Goal: Information Seeking & Learning: Check status

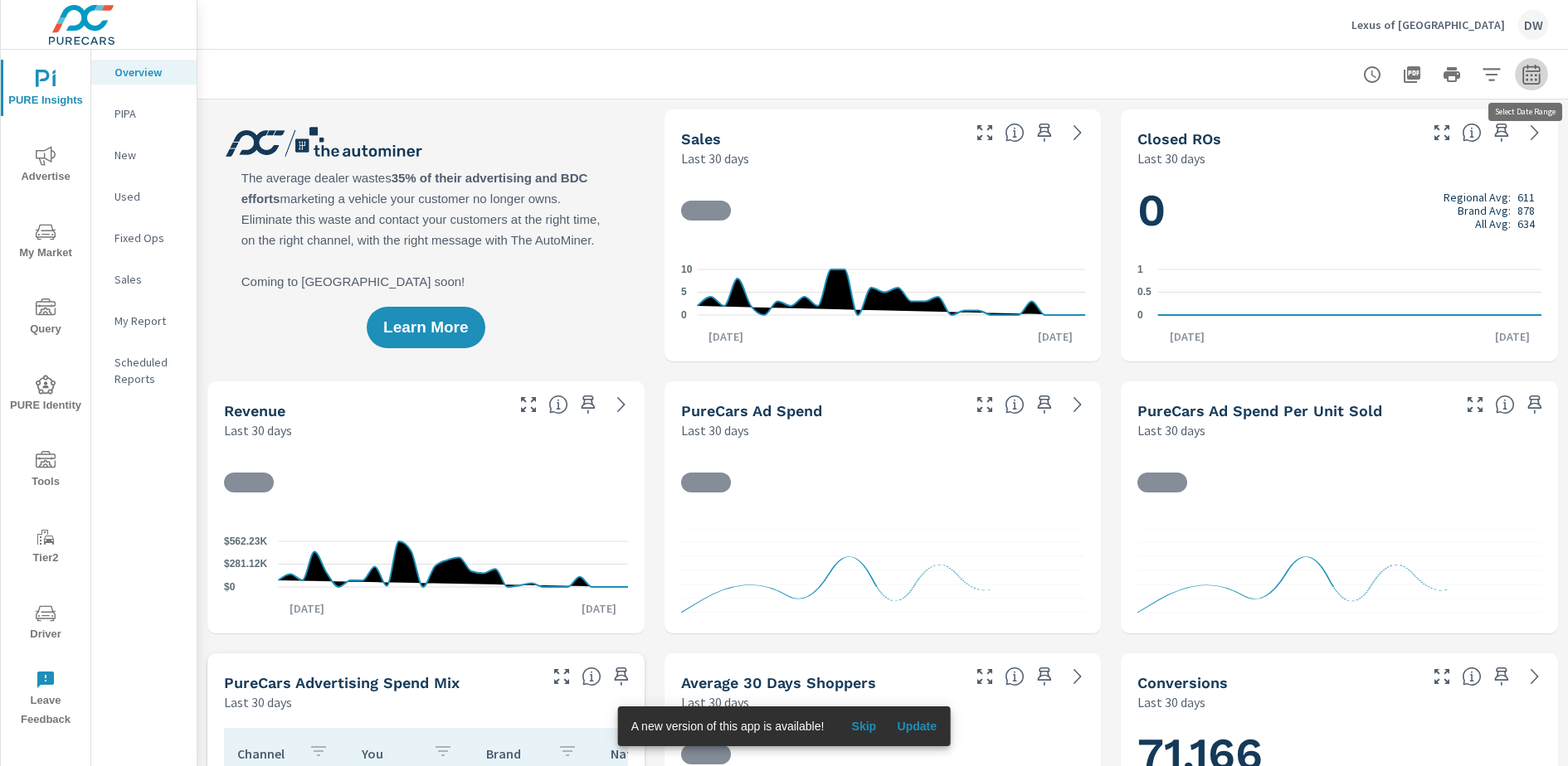
click at [1533, 79] on icon "button" at bounding box center [1531, 76] width 11 height 7
select select "Last 30 days"
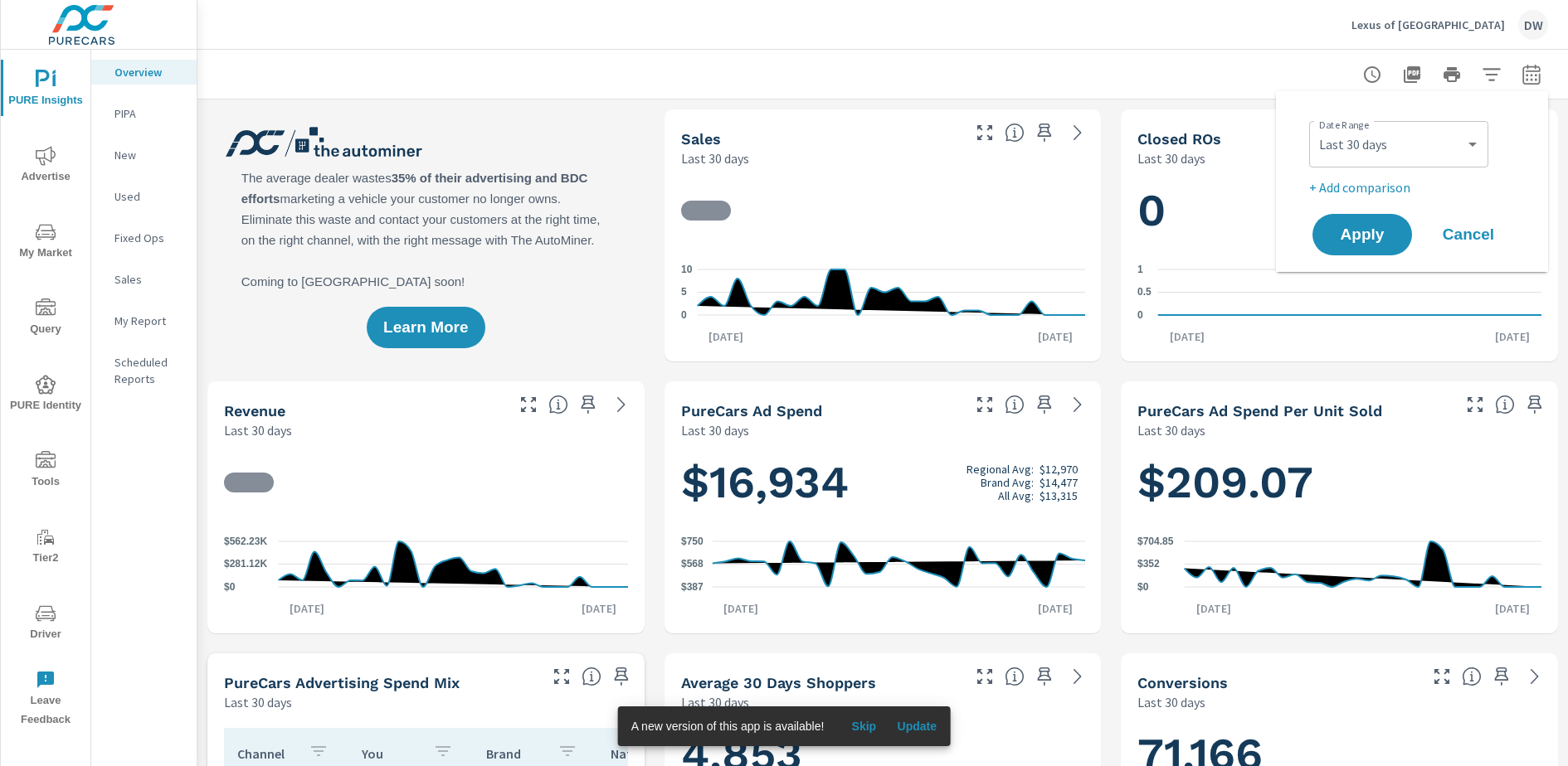
click at [1371, 184] on p "+ Add comparison" at bounding box center [1415, 187] width 212 height 20
select select "Previous period"
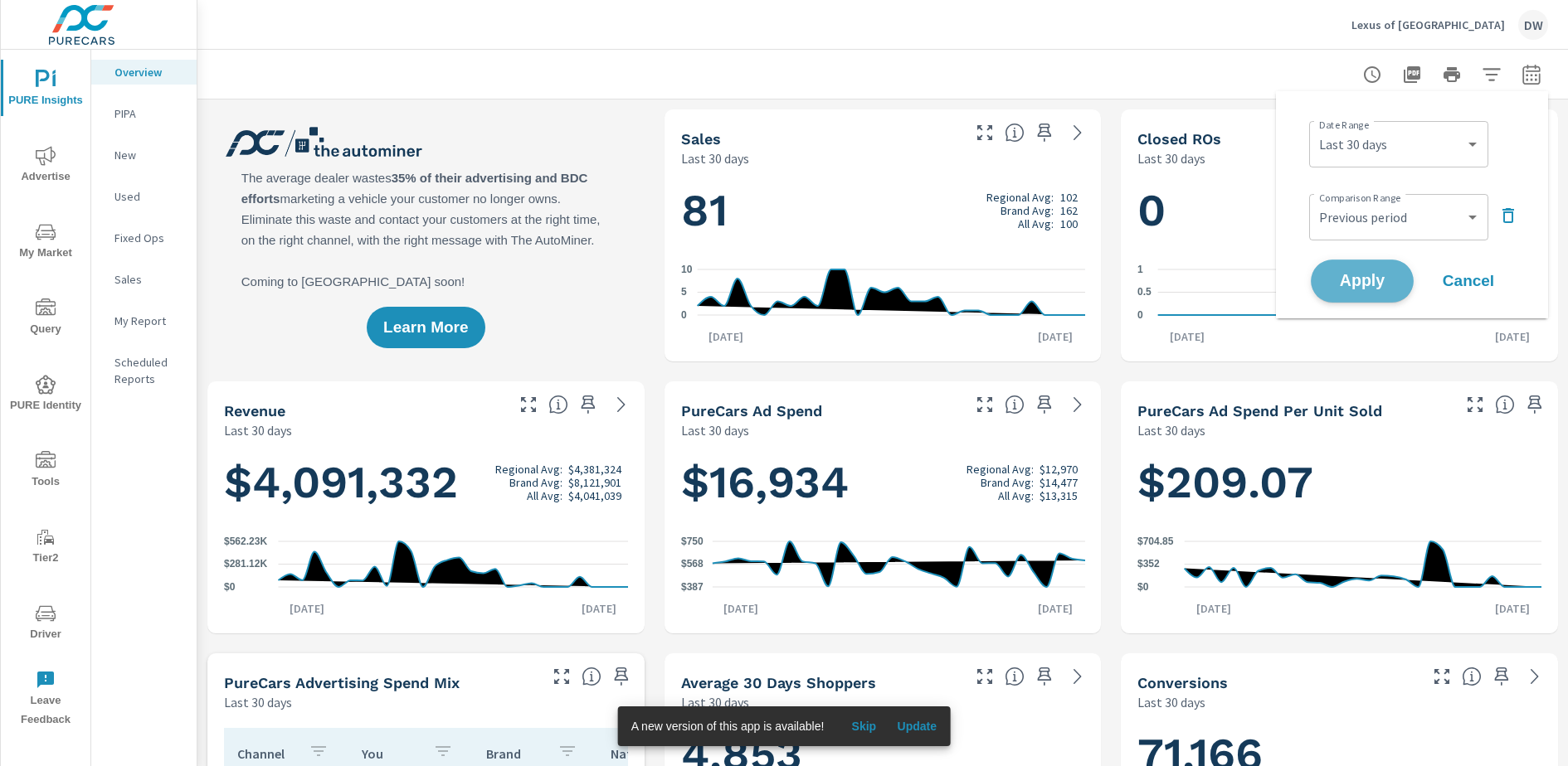
click at [1373, 293] on button "Apply" at bounding box center [1362, 281] width 102 height 43
